Goal: Navigation & Orientation: Find specific page/section

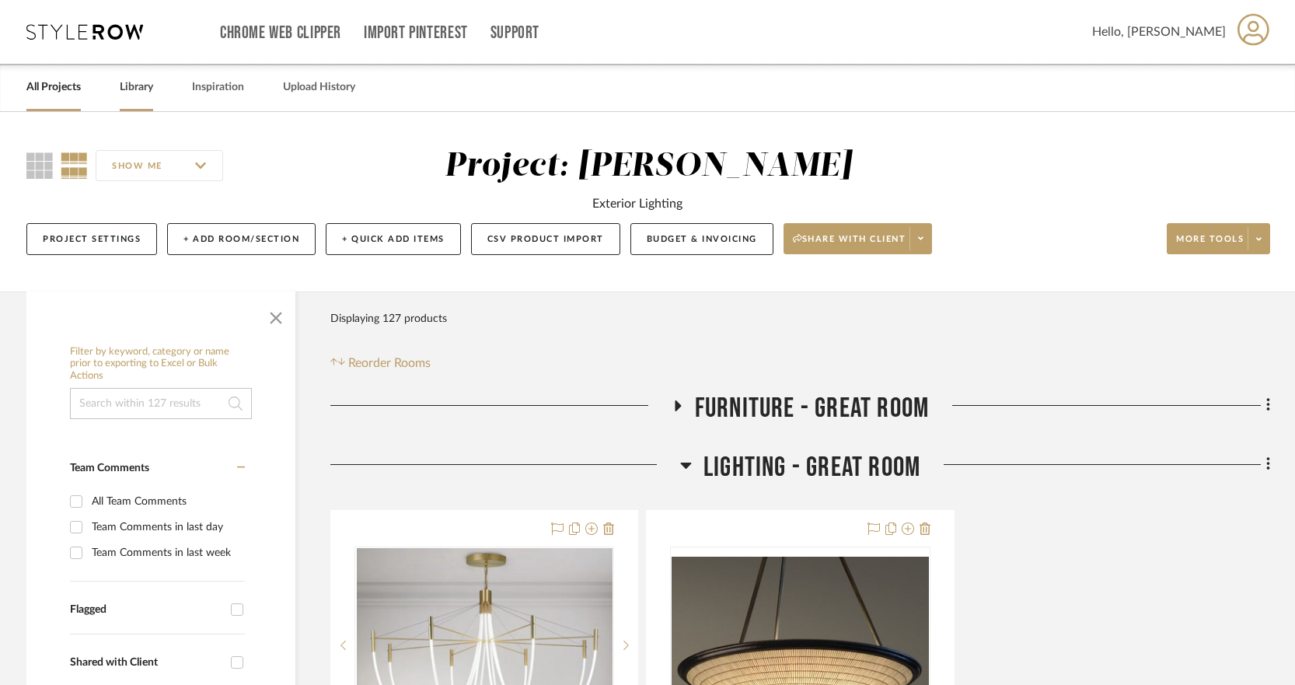
click at [134, 88] on link "Library" at bounding box center [136, 87] width 33 height 21
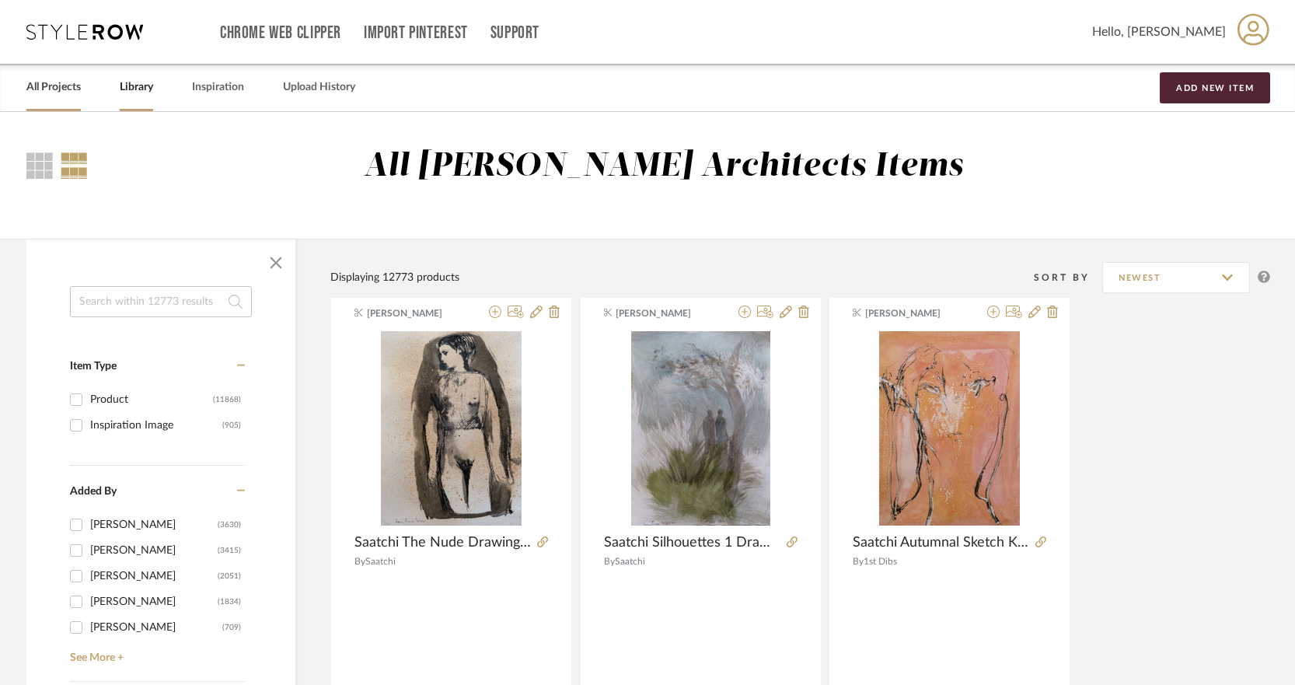
click at [44, 85] on link "All Projects" at bounding box center [53, 87] width 54 height 21
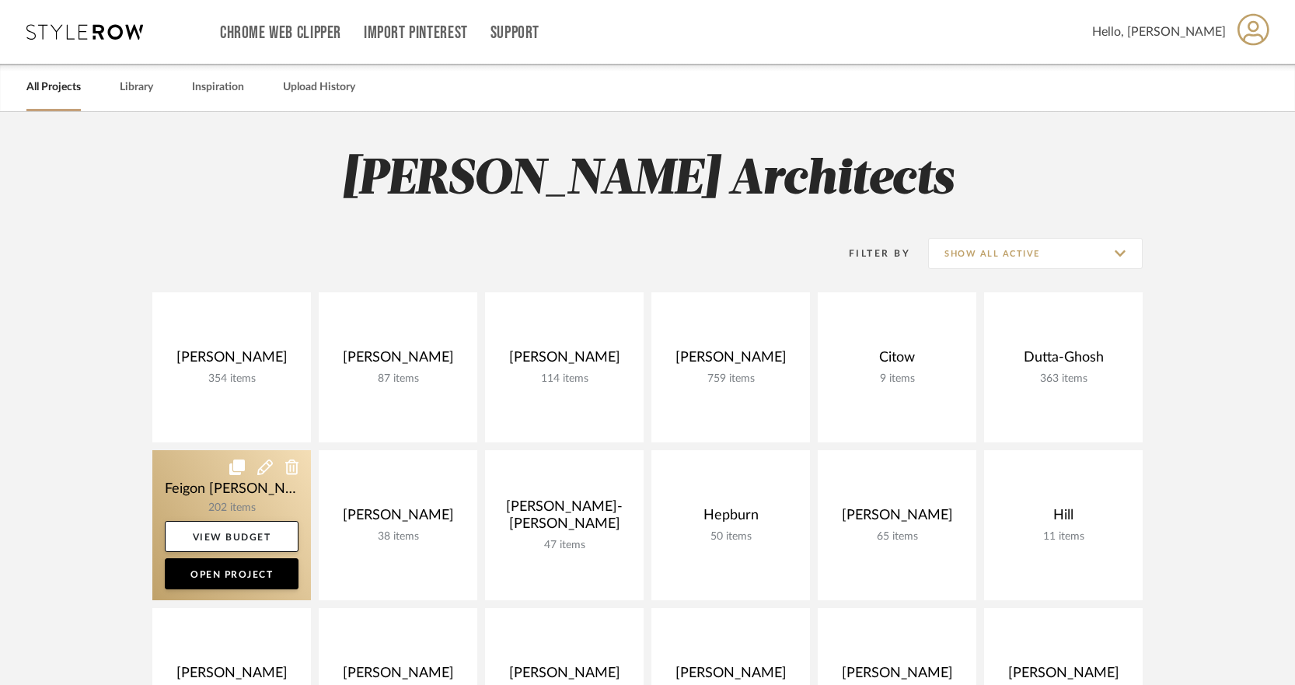
click at [258, 508] on link at bounding box center [231, 525] width 159 height 150
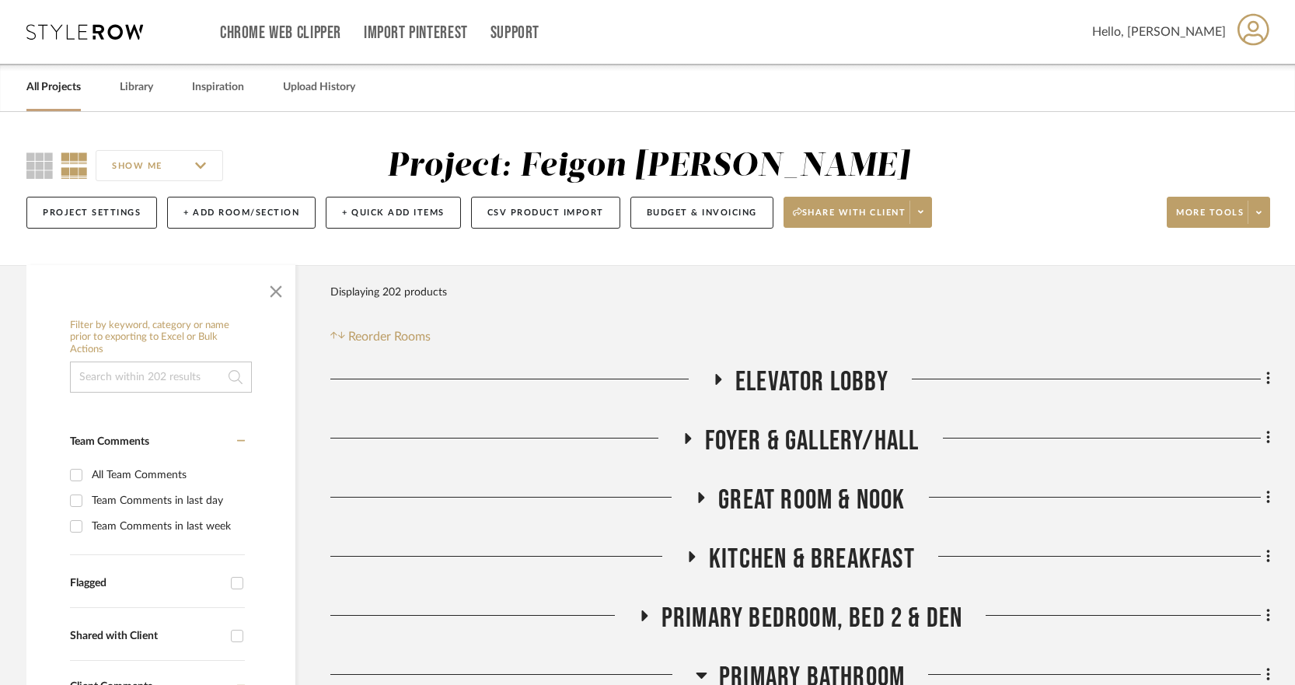
click at [686, 442] on icon at bounding box center [688, 438] width 6 height 11
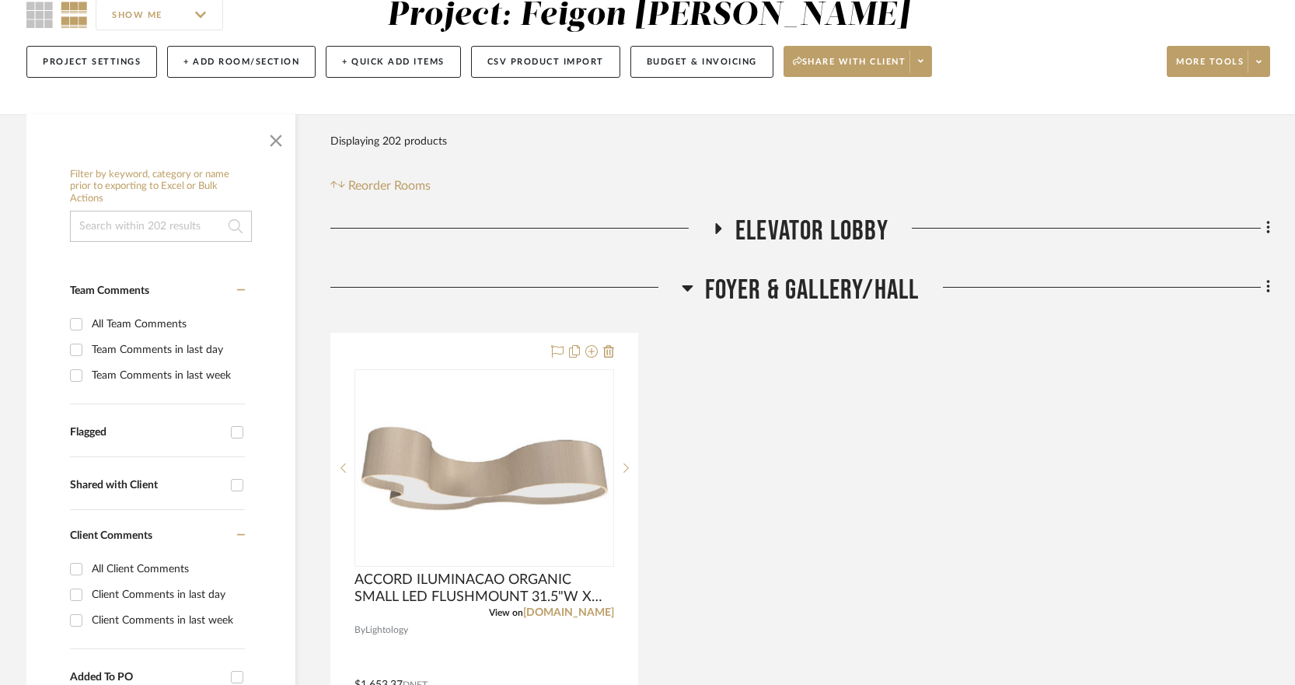
scroll to position [169, 0]
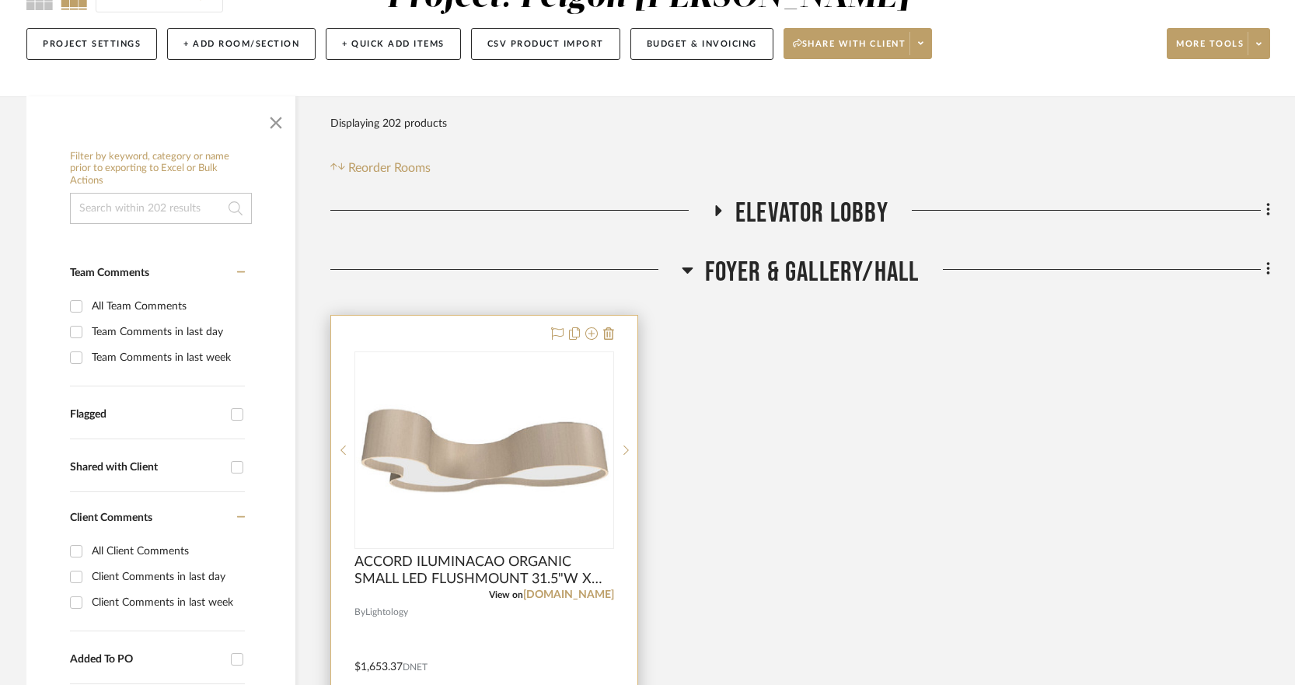
click at [547, 459] on img "0" at bounding box center [484, 449] width 257 height 91
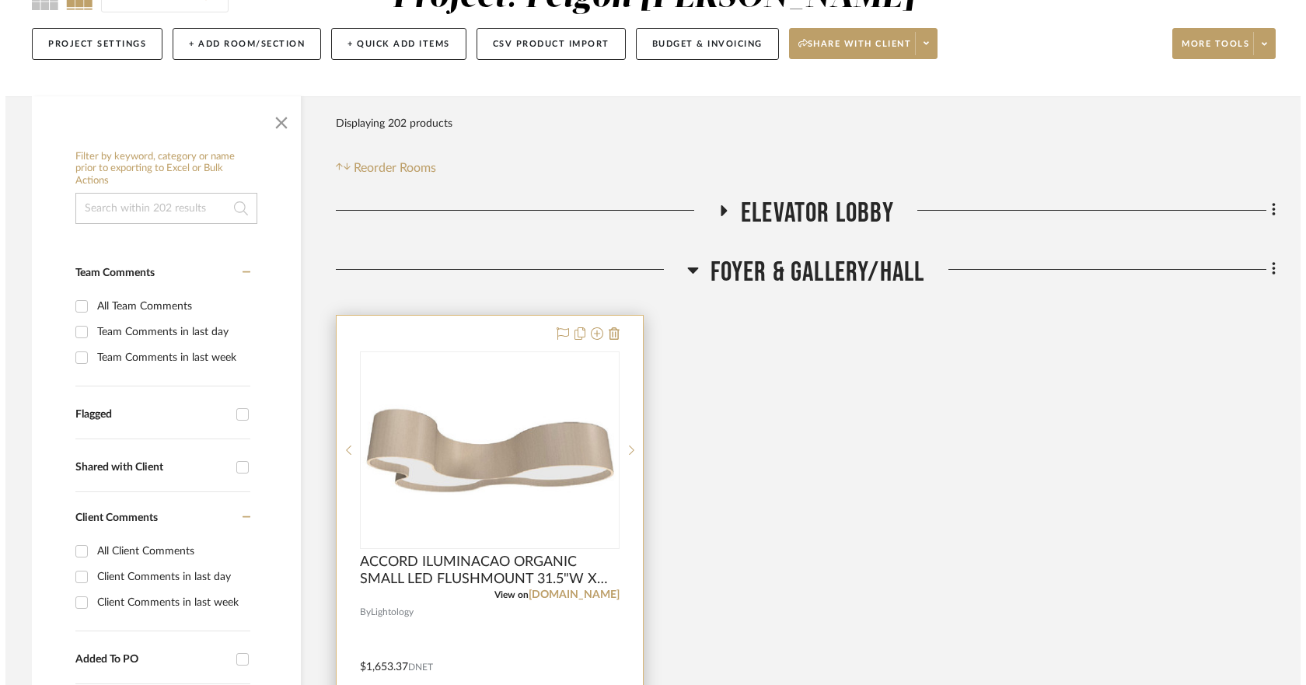
scroll to position [0, 0]
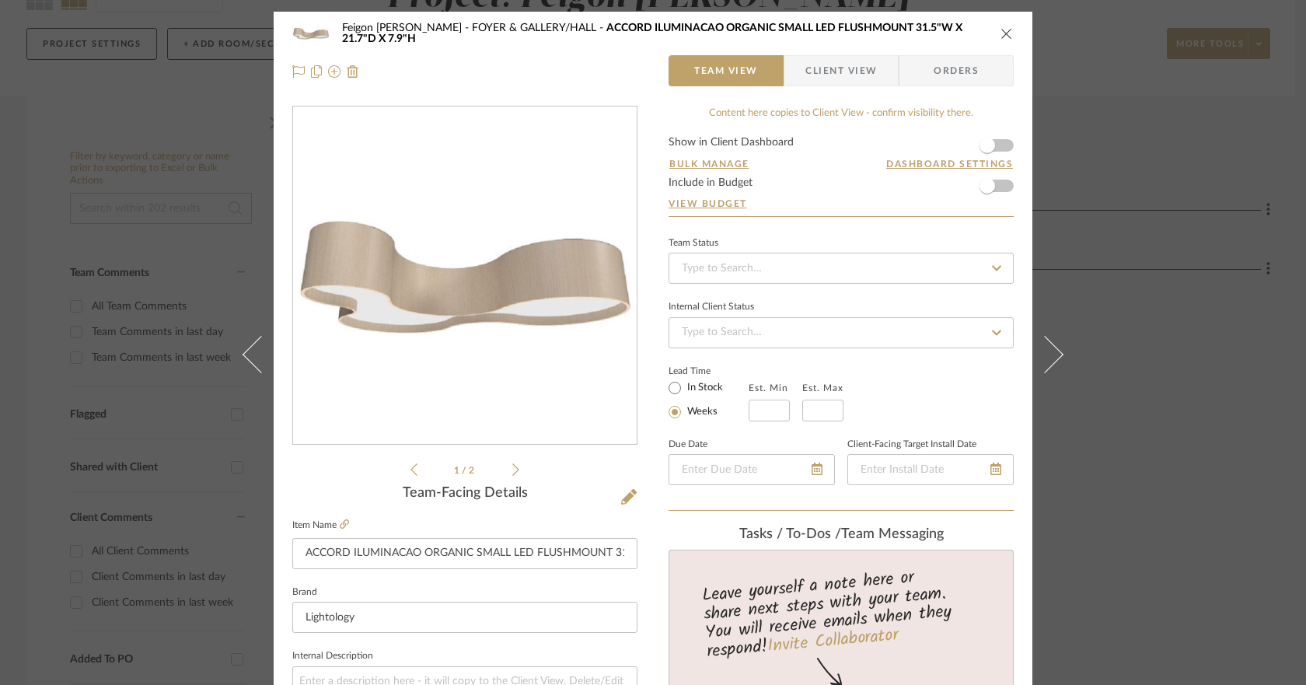
click at [1005, 22] on div "Feigon [PERSON_NAME] FOYER & GALLERY/HALL ACCORD ILUMINACAO ORGANIC SMALL LED F…" at bounding box center [653, 33] width 722 height 31
click at [1005, 27] on icon "close" at bounding box center [1007, 33] width 12 height 12
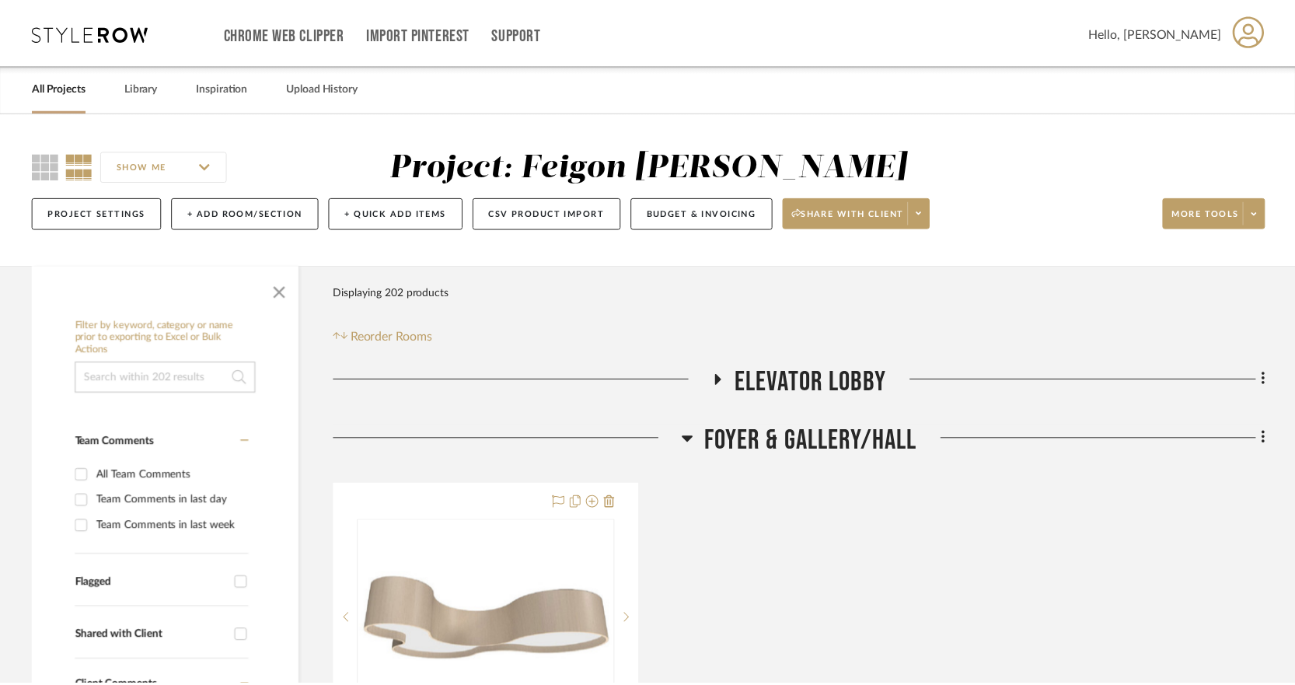
scroll to position [169, 0]
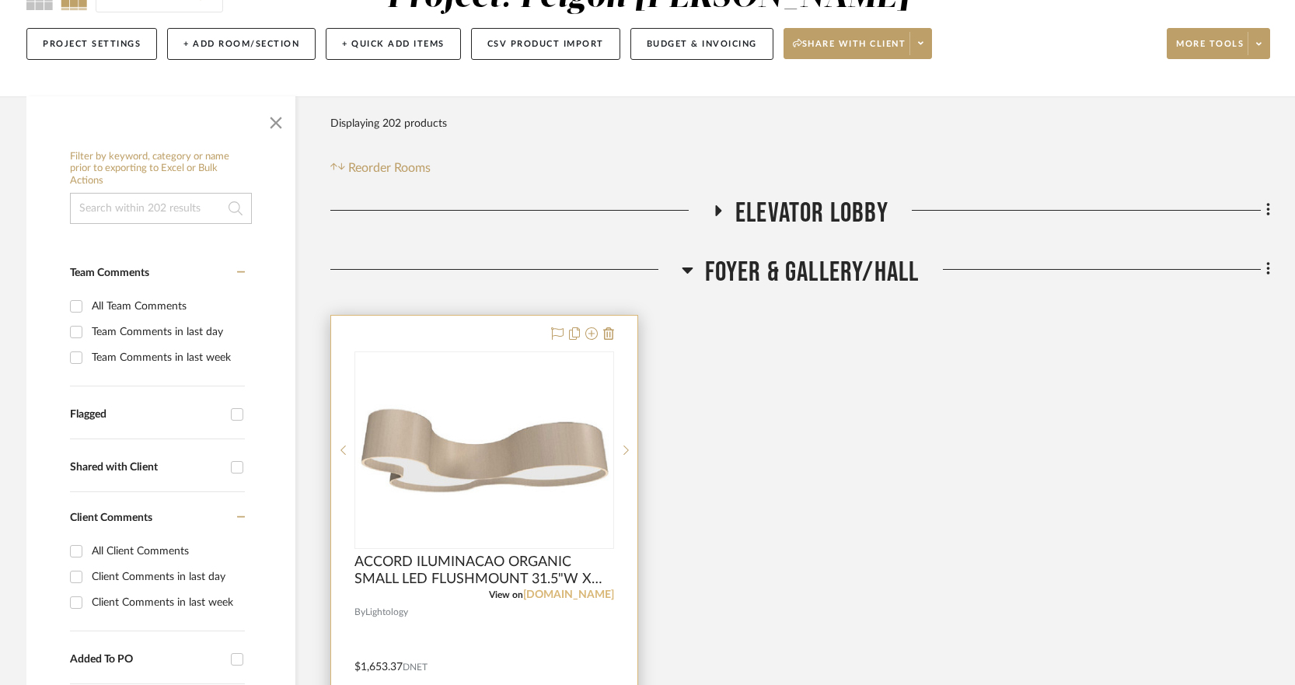
click at [604, 593] on link "[DOMAIN_NAME]" at bounding box center [568, 594] width 91 height 11
